Goal: Feedback & Contribution: Submit feedback/report problem

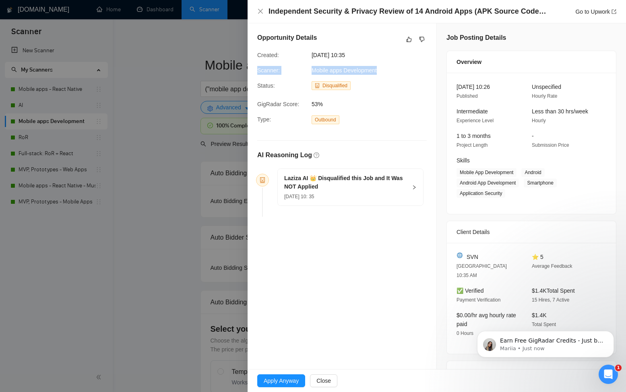
drag, startPoint x: 377, startPoint y: 70, endPoint x: 251, endPoint y: 74, distance: 126.0
click at [249, 73] on div "Opportunity Details Created: [DATE] 10:35 Scanner: Mobile apps Development Stat…" at bounding box center [341, 126] width 189 height 206
click at [329, 184] on h5 "Laziza AI 👑 Disqualified this Job and It Was NOT Applied" at bounding box center [345, 182] width 123 height 17
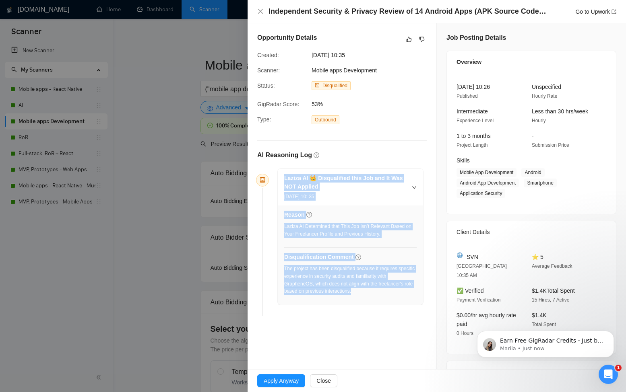
drag, startPoint x: 364, startPoint y: 290, endPoint x: 284, endPoint y: 180, distance: 135.9
click at [284, 180] on div "Laziza AI 👑 Disqualified this Job and It Was NOT Applied 22 Aug, 2025 10: 35 Re…" at bounding box center [350, 237] width 145 height 136
copy div "Laziza AI 👑 Disqualified this Job and It Was NOT Applied 22 Aug, 2025 10: 35 Re…"
click at [579, 12] on link "Go to Upwork" at bounding box center [595, 11] width 41 height 6
click at [406, 41] on icon "like" at bounding box center [409, 39] width 6 height 6
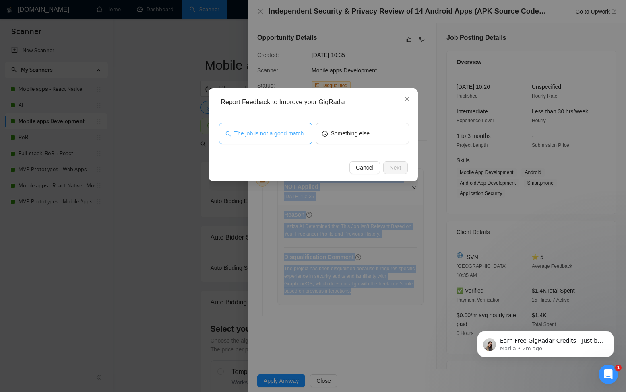
drag, startPoint x: 270, startPoint y: 128, endPoint x: 272, endPoint y: 132, distance: 4.4
click at [270, 129] on span "The job is not a good match" at bounding box center [269, 133] width 70 height 9
click at [389, 166] on span "Next" at bounding box center [395, 167] width 12 height 9
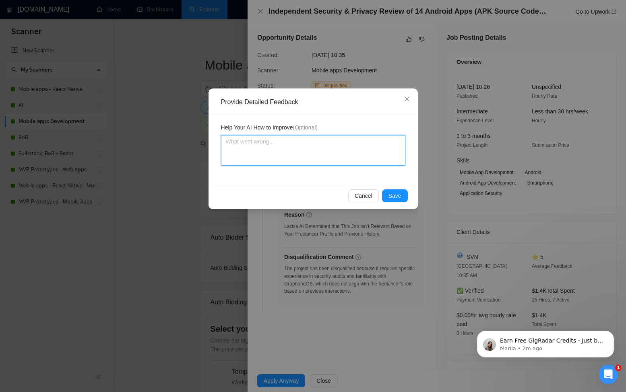
click at [268, 141] on textarea at bounding box center [313, 150] width 184 height 31
paste textarea "The job clearly targets professionals with a background in mobile security audi…"
type textarea "The job clearly targets professionals with a background in mobile security audi…"
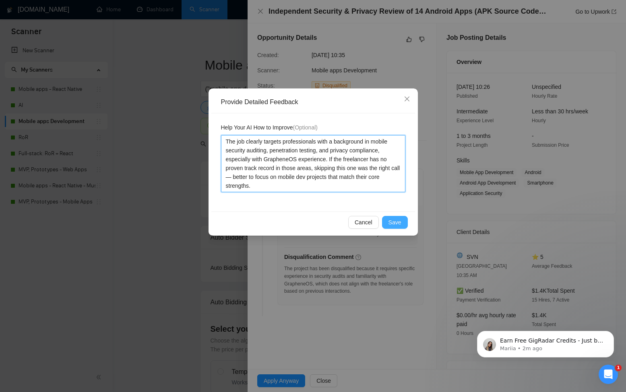
type textarea "The job clearly targets professionals with a background in mobile security audi…"
click at [394, 218] on span "Save" at bounding box center [394, 222] width 13 height 9
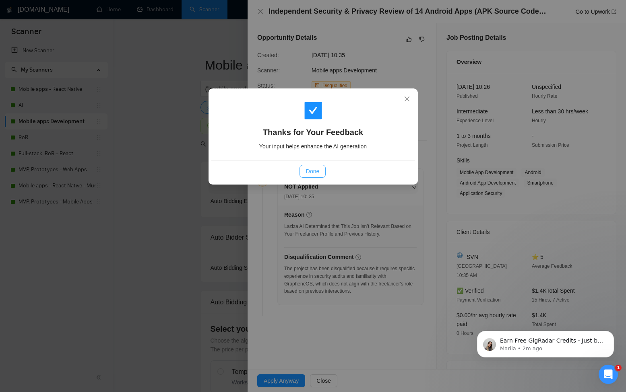
click at [319, 168] on span "Done" at bounding box center [312, 171] width 13 height 9
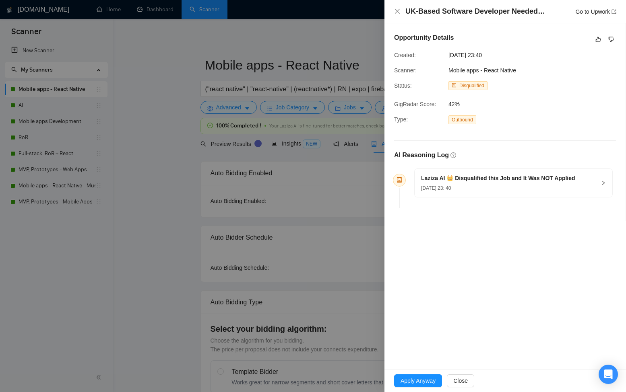
click at [516, 70] on span "Mobile apps - React Native" at bounding box center [482, 70] width 68 height 6
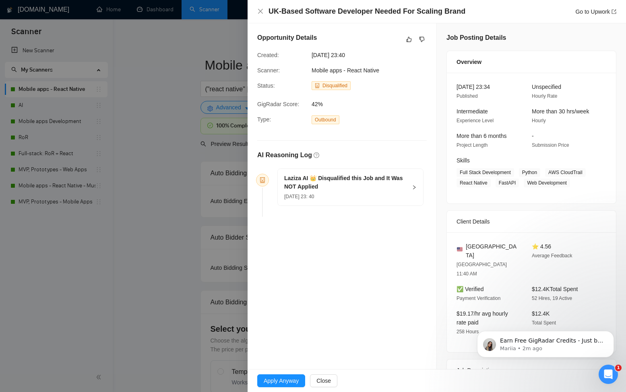
click at [454, 73] on div "Overview 21 Aug, 2025 23:34 Published Unspecified Hourly Rate Intermediate Expe…" at bounding box center [531, 127] width 170 height 153
drag, startPoint x: 388, startPoint y: 71, endPoint x: 253, endPoint y: 70, distance: 134.8
click at [254, 70] on div "Scanner: Mobile apps - React Native" at bounding box center [335, 70] width 163 height 9
copy div "Scanner: Mobile apps - React Native"
click at [366, 183] on h5 "Laziza AI 👑 Disqualified this Job and It Was NOT Applied" at bounding box center [345, 182] width 123 height 17
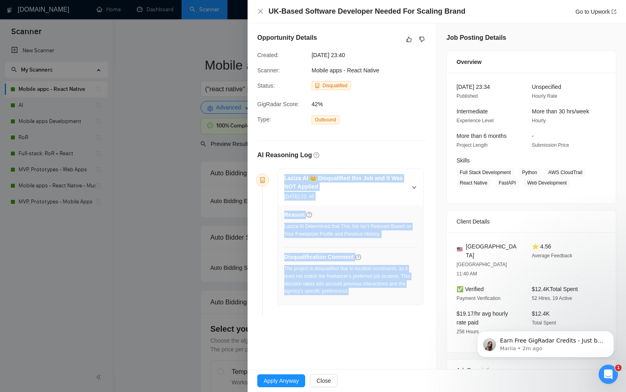
drag, startPoint x: 371, startPoint y: 291, endPoint x: 280, endPoint y: 175, distance: 147.0
click at [280, 175] on div "Laziza AI 👑 Disqualified this Job and It Was NOT Applied 21 Aug, 2025 23: 40 Re…" at bounding box center [350, 237] width 145 height 136
copy div "Laziza AI 👑 Disqualified this Job and It Was NOT Applied 21 Aug, 2025 23: 40 Re…"
click at [582, 12] on link "Go to Upwork" at bounding box center [595, 11] width 41 height 6
click at [422, 40] on icon "dislike" at bounding box center [421, 39] width 5 height 5
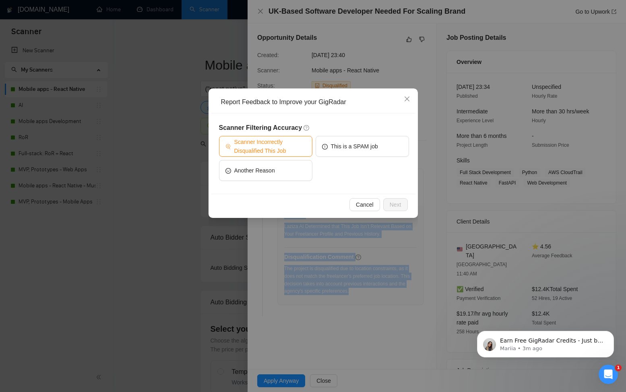
drag, startPoint x: 273, startPoint y: 149, endPoint x: 282, endPoint y: 155, distance: 10.8
click at [274, 151] on span "Scanner Incorrectly Disqualified This Job" at bounding box center [270, 147] width 72 height 18
click at [398, 208] on span "Next" at bounding box center [395, 204] width 12 height 9
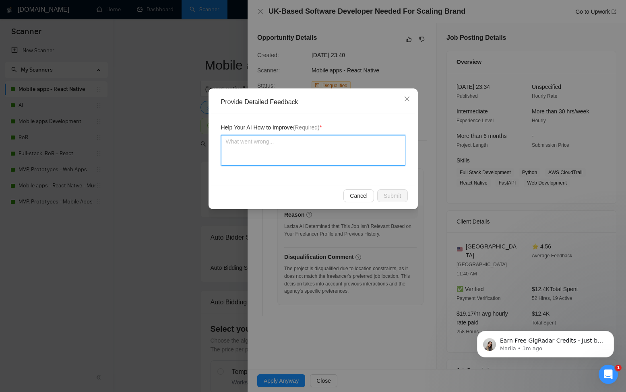
click at [279, 154] on textarea at bounding box center [313, 150] width 184 height 31
paste textarea "The job is marked as “Worldwide,” and although it mentions UK-based in the titl…"
type textarea "The job is marked as “Worldwide,” and although it mentions UK-based in the titl…"
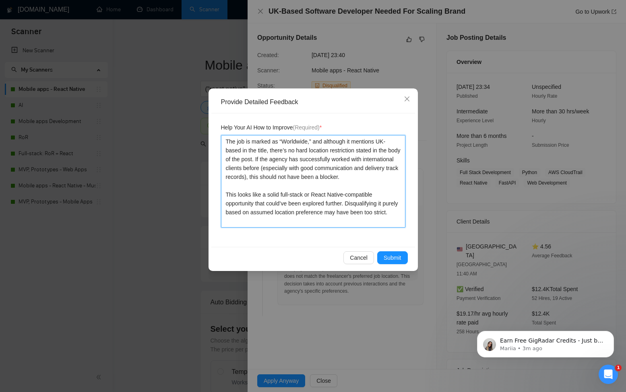
type textarea "The job is marked as “Worldwide,” and although it mentions UK-based in the titl…"
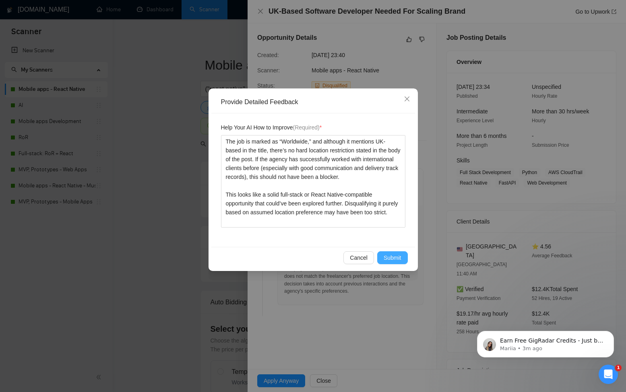
click at [392, 261] on span "Submit" at bounding box center [392, 257] width 18 height 9
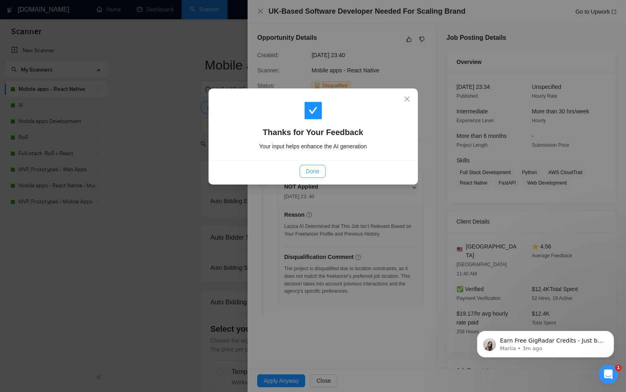
drag, startPoint x: 311, startPoint y: 171, endPoint x: 407, endPoint y: 34, distance: 168.1
click at [311, 171] on span "Done" at bounding box center [312, 171] width 13 height 9
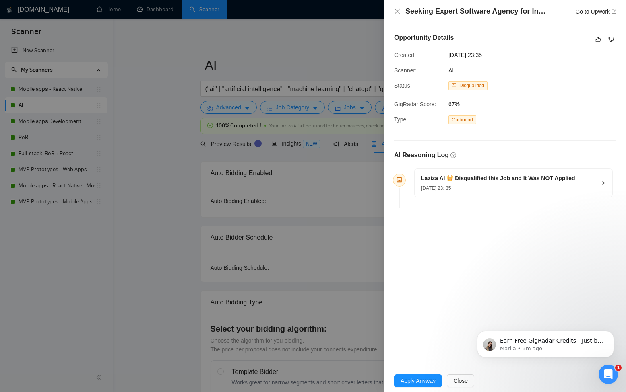
click at [463, 72] on div "AI" at bounding box center [486, 70] width 82 height 9
drag, startPoint x: 460, startPoint y: 71, endPoint x: 389, endPoint y: 70, distance: 70.4
click at [389, 70] on div "Opportunity Details Created: 21 Aug, 2025 23:35 Scanner: AI Status: Disqualifie…" at bounding box center [504, 122] width 241 height 198
copy div "Scanner: AI"
click at [507, 181] on h5 "Laziza AI 👑 Disqualified this Job and It Was NOT Applied" at bounding box center [498, 178] width 154 height 8
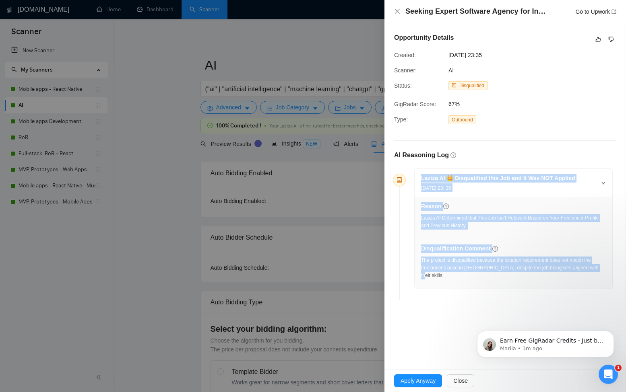
drag, startPoint x: 576, startPoint y: 259, endPoint x: 389, endPoint y: 174, distance: 206.1
click at [389, 174] on div "Opportunity Details Created: 21 Aug, 2025 23:35 Scanner: AI Status: Disqualifie…" at bounding box center [504, 168] width 241 height 290
copy div "Laziza AI 👑 Disqualified this Job and It Was NOT Applied 21 Aug, 2025 23: 35 Re…"
click at [582, 12] on link "Go to Upwork" at bounding box center [595, 11] width 41 height 6
click at [610, 37] on icon "dislike" at bounding box center [610, 39] width 5 height 5
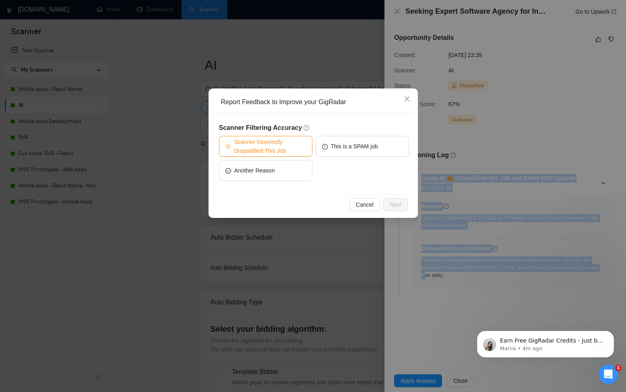
click at [245, 150] on span "Scanner Incorrectly Disqualified This Job" at bounding box center [270, 147] width 72 height 18
drag, startPoint x: 395, startPoint y: 209, endPoint x: 380, endPoint y: 205, distance: 15.0
click at [395, 209] on button "Next" at bounding box center [395, 204] width 25 height 13
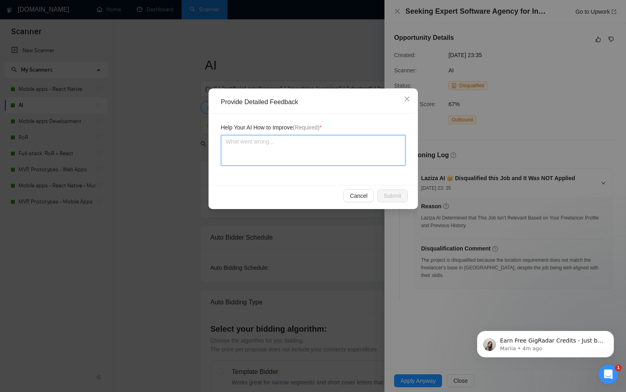
click at [302, 155] on textarea at bounding box center [313, 150] width 184 height 31
paste textarea "Laziza made a bad decision here. The client clearly states the role is remote a…"
type textarea "Laziza made a bad decision here. The client clearly states the role is remote a…"
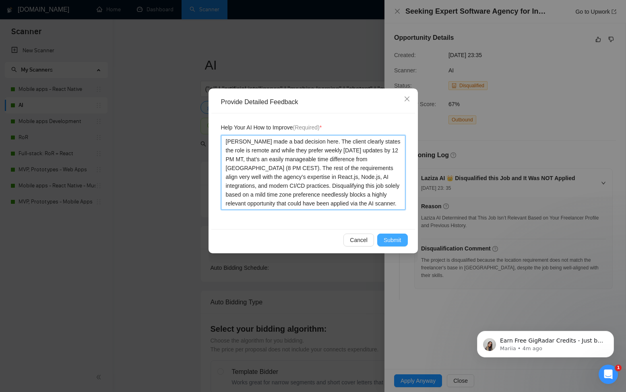
type textarea "Laziza made a bad decision here. The client clearly states the role is remote a…"
click at [403, 238] on button "Submit" at bounding box center [392, 240] width 31 height 13
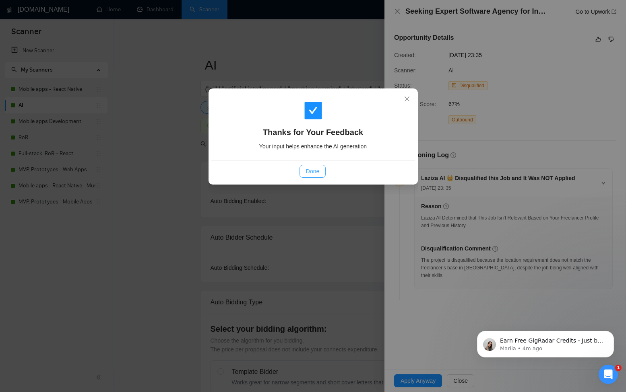
drag, startPoint x: 318, startPoint y: 168, endPoint x: 446, endPoint y: 113, distance: 139.1
click at [323, 166] on button "Done" at bounding box center [312, 171] width 26 height 13
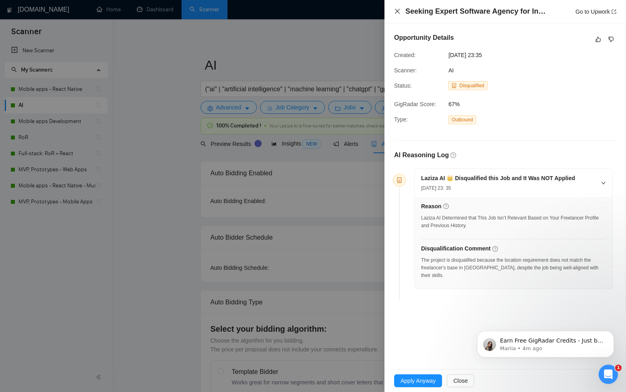
click at [397, 12] on div "Seeking Expert Software Agency for Innovative AI-Powered App - React.js, Node.j…" at bounding box center [505, 11] width 222 height 10
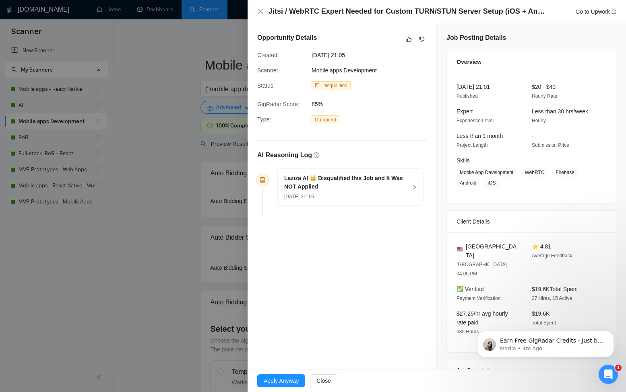
click at [383, 71] on div "Mobile apps Development" at bounding box center [349, 70] width 82 height 9
drag, startPoint x: 369, startPoint y: 70, endPoint x: 257, endPoint y: 71, distance: 111.8
click at [257, 71] on div "Scanner: Mobile apps Development" at bounding box center [335, 70] width 163 height 9
copy div "Scanner: Mobile apps Development"
click at [360, 189] on h5 "Laziza AI 👑 Disqualified this Job and It Was NOT Applied" at bounding box center [345, 182] width 123 height 17
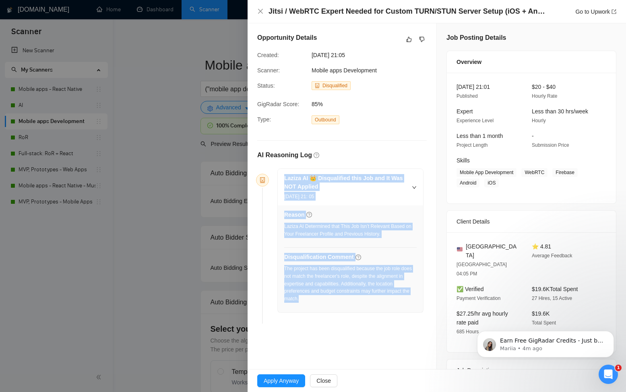
drag, startPoint x: 334, startPoint y: 299, endPoint x: 284, endPoint y: 174, distance: 135.2
click at [284, 174] on div "Laziza AI 👑 Disqualified this Job and It Was NOT Applied 21 Aug, 2025 21: 05 Re…" at bounding box center [350, 241] width 145 height 144
copy div "Laziza AI 👑 Disqualified this Job and It Was NOT Applied 21 Aug, 2025 21: 05 Re…"
click at [597, 14] on link "Go to Upwork" at bounding box center [595, 11] width 41 height 6
click at [407, 42] on icon "like" at bounding box center [408, 39] width 5 height 5
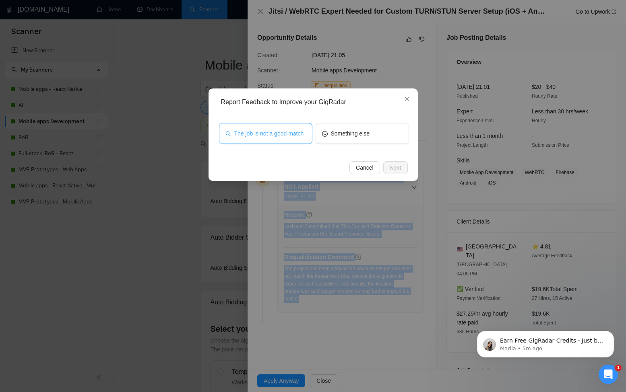
click at [277, 130] on span "The job is not a good match" at bounding box center [269, 133] width 70 height 9
click at [397, 167] on span "Next" at bounding box center [395, 167] width 12 height 9
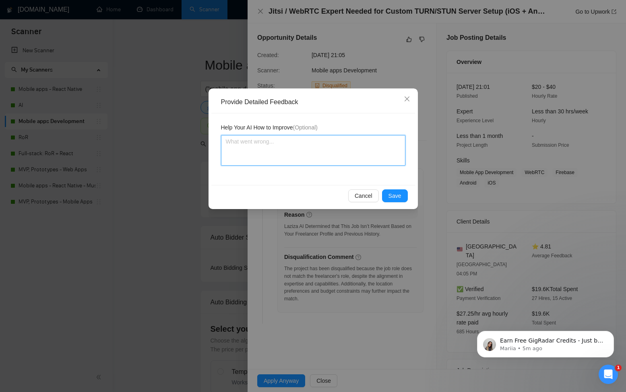
click at [329, 152] on textarea at bounding box center [313, 150] width 184 height 31
paste textarea "Laziza made a reasonable but slightly overcautious decision here. While the pro…"
type textarea "Laziza made a reasonable but slightly overcautious decision here. While the pro…"
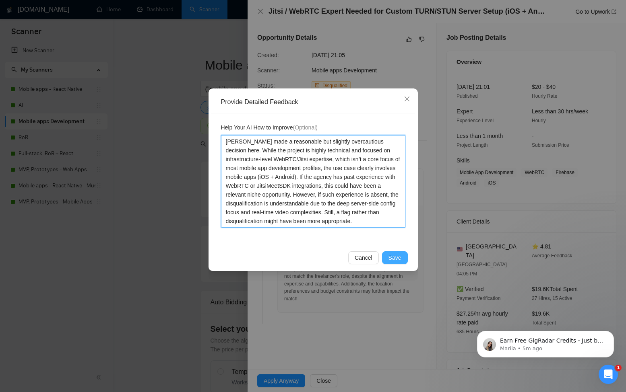
type textarea "Laziza made a reasonable but slightly overcautious decision here. While the pro…"
click at [397, 255] on span "Save" at bounding box center [394, 257] width 13 height 9
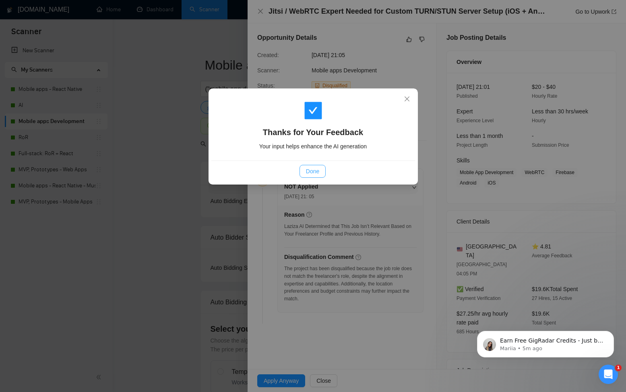
click at [322, 173] on button "Done" at bounding box center [312, 171] width 26 height 13
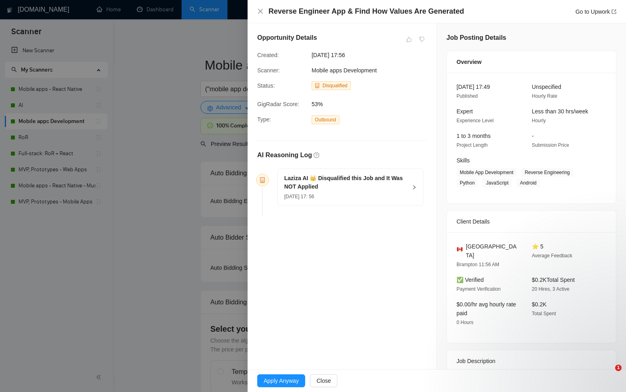
click at [167, 96] on div at bounding box center [313, 196] width 626 height 392
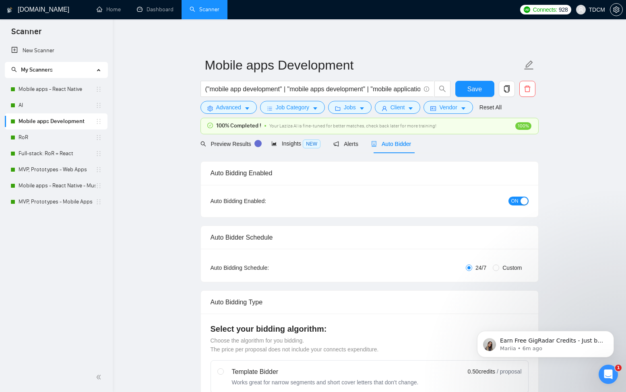
drag, startPoint x: 409, startPoint y: 128, endPoint x: 365, endPoint y: 125, distance: 43.9
click at [409, 128] on span "Your Laziza AI is fine-tuned for better matches, check back later for more trai…" at bounding box center [352, 126] width 167 height 6
click at [323, 127] on span "Your Laziza AI is fine-tuned for better matches, check back later for more trai…" at bounding box center [352, 126] width 167 height 6
click at [45, 103] on link "AI" at bounding box center [57, 105] width 77 height 16
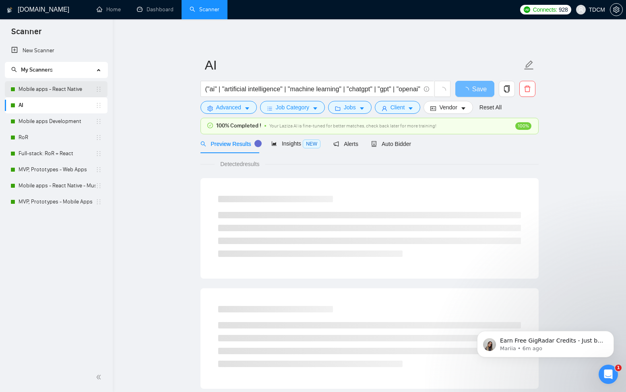
click at [42, 90] on link "Mobile apps - React Native" at bounding box center [57, 89] width 77 height 16
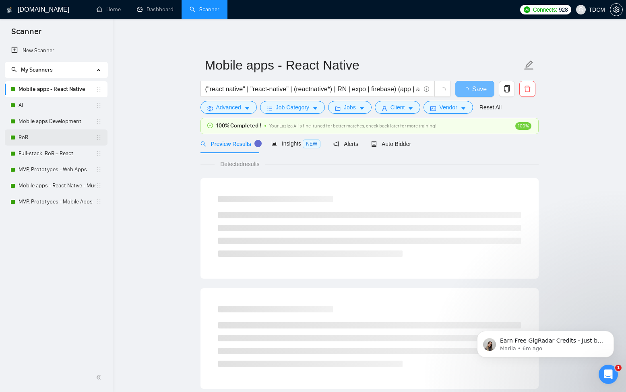
click at [60, 136] on link "RoR" at bounding box center [57, 138] width 77 height 16
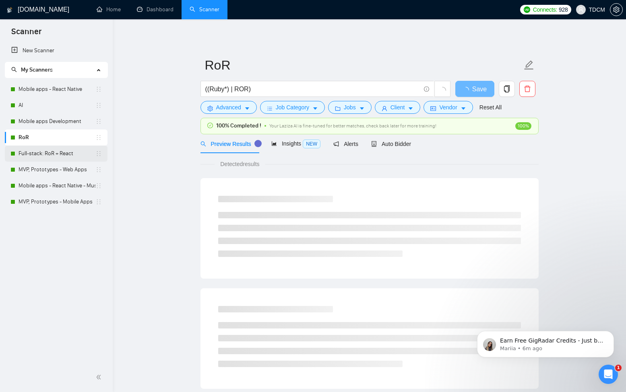
click at [59, 152] on link "Full-stack: RoR + React" at bounding box center [57, 154] width 77 height 16
